Goal: Information Seeking & Learning: Learn about a topic

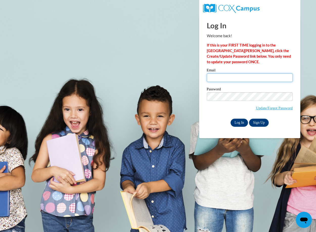
type input "daisya@ymcaatlanta.org"
click at [238, 122] on input "Log In" at bounding box center [239, 123] width 18 height 8
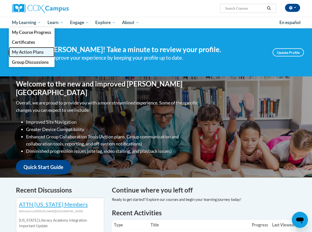
click at [27, 51] on span "My Action Plans" at bounding box center [28, 51] width 32 height 5
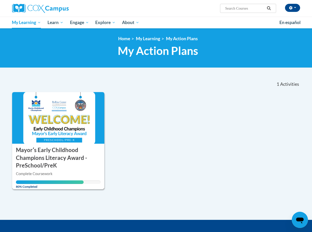
click at [36, 175] on div "Complete Coursework" at bounding box center [58, 174] width 85 height 6
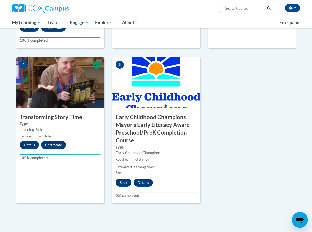
scroll to position [253, 0]
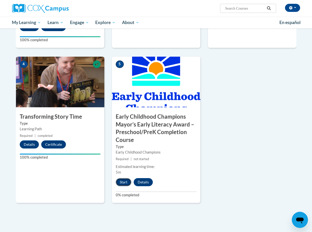
click at [122, 182] on button "Start" at bounding box center [124, 182] width 16 height 8
click at [295, 7] on button "button" at bounding box center [292, 8] width 15 height 8
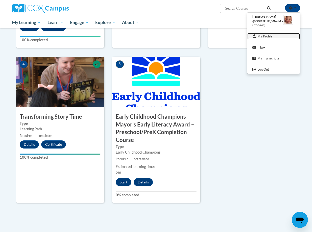
click at [270, 38] on link "My Profile" at bounding box center [273, 36] width 53 height 6
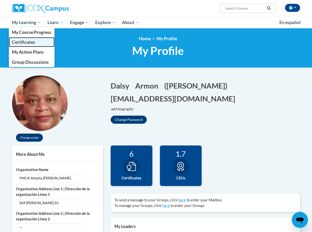
click at [23, 43] on span "Certificates" at bounding box center [23, 41] width 23 height 5
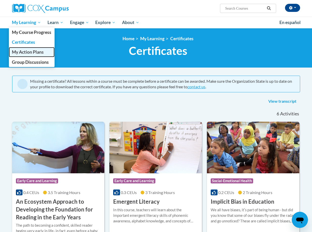
click at [34, 53] on span "My Action Plans" at bounding box center [28, 51] width 32 height 5
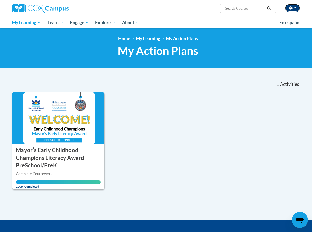
click at [295, 8] on span "button" at bounding box center [295, 7] width 2 height 1
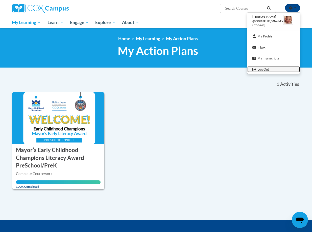
click at [262, 70] on link "Log Out" at bounding box center [273, 69] width 53 height 6
